Goal: Task Accomplishment & Management: Manage account settings

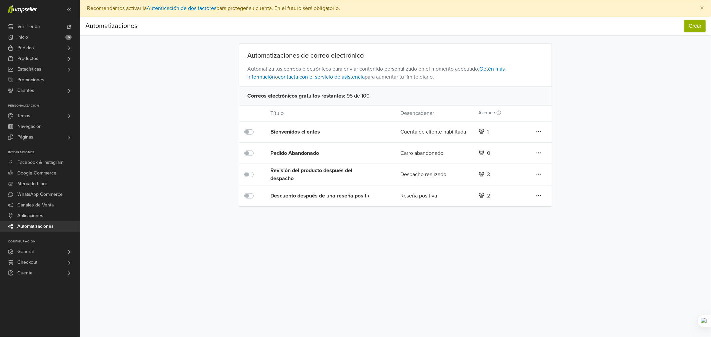
click at [353, 197] on div "Descuento después de una reseña positiva" at bounding box center [322, 196] width 104 height 8
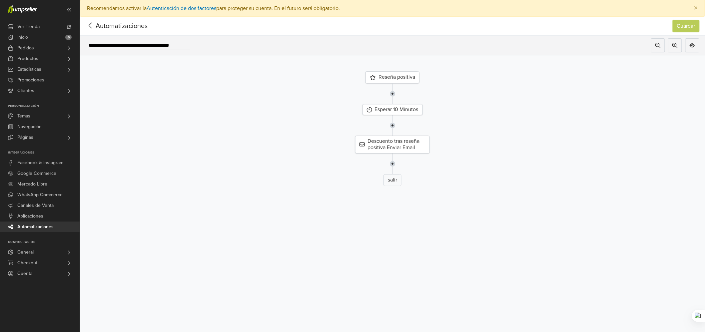
click at [400, 78] on div "Reseña positiva" at bounding box center [393, 77] width 54 height 12
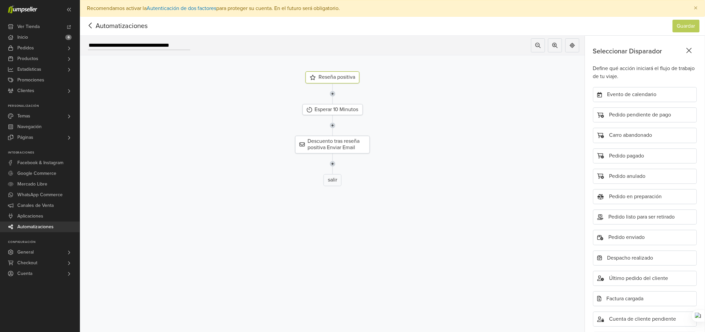
click at [692, 50] on icon at bounding box center [689, 50] width 5 height 5
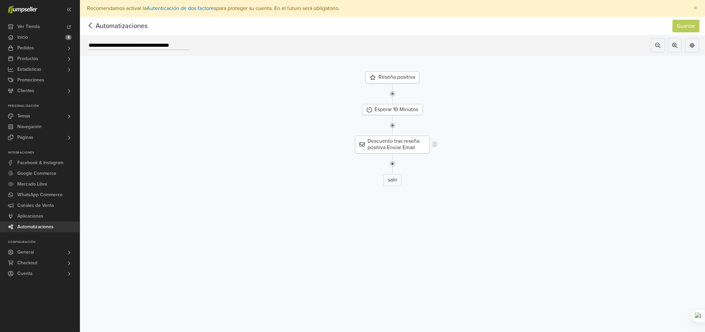
click at [395, 148] on div "Descuento tras reseña positiva Enviar Email" at bounding box center [392, 144] width 75 height 17
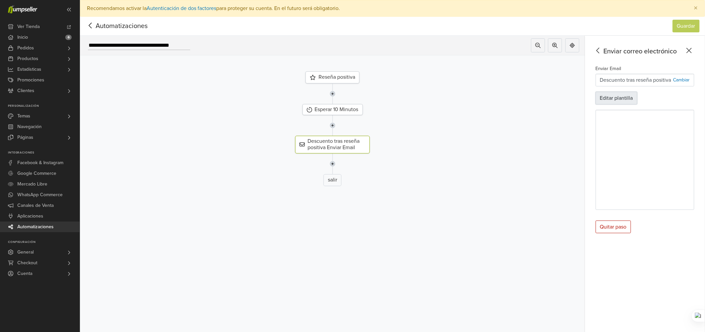
click at [631, 97] on button "Editar plantilla" at bounding box center [617, 98] width 42 height 13
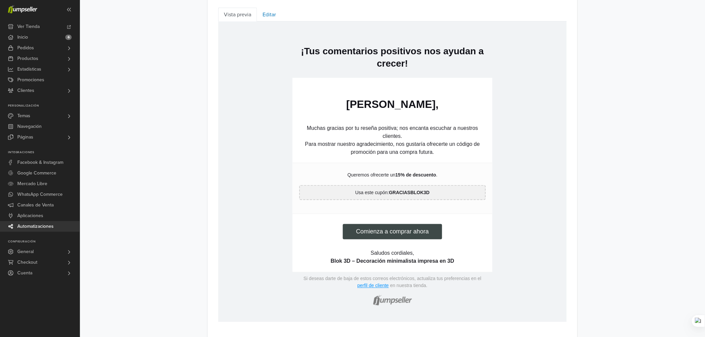
scroll to position [324, 0]
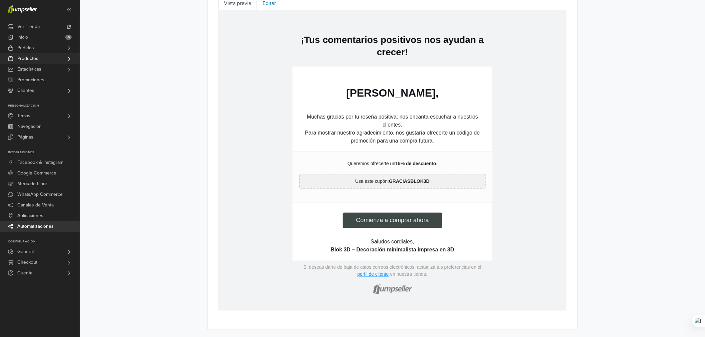
click at [68, 58] on icon at bounding box center [68, 58] width 5 height 5
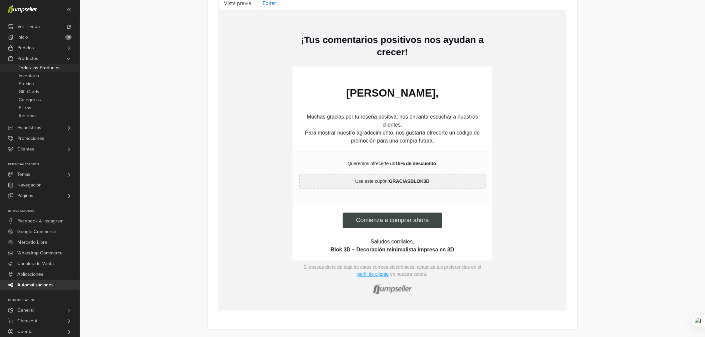
click at [49, 68] on span "Todos los Productos" at bounding box center [40, 68] width 42 height 8
